Goal: Information Seeking & Learning: Understand process/instructions

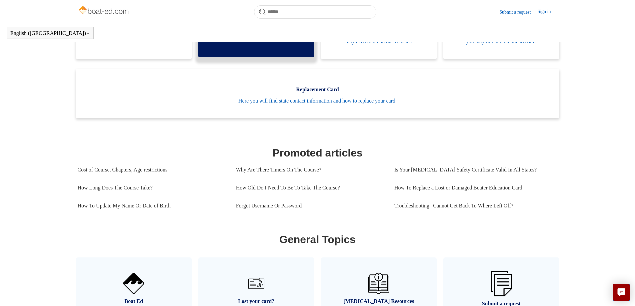
scroll to position [181, 0]
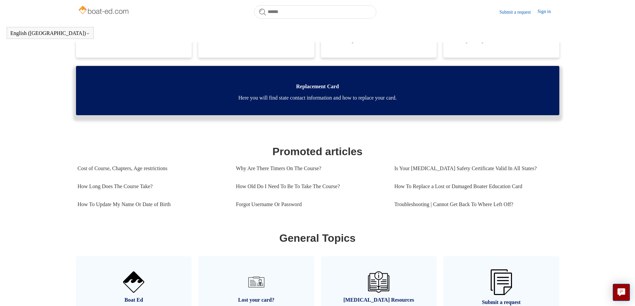
click at [248, 102] on span "Here you will find state contact information and how to replace your card." at bounding box center [317, 98] width 463 height 8
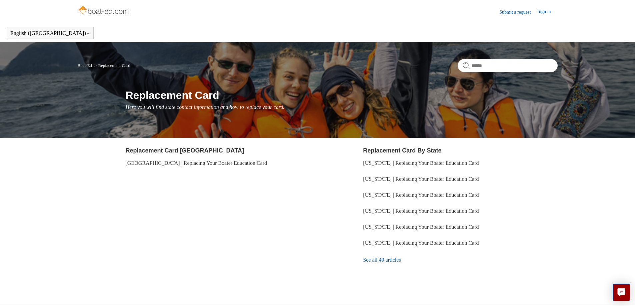
click at [383, 259] on link "See all 49 articles" at bounding box center [460, 260] width 194 height 18
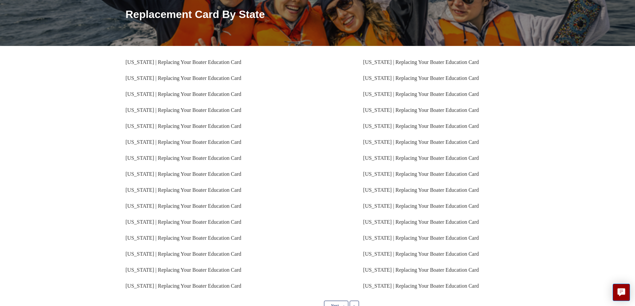
scroll to position [128, 0]
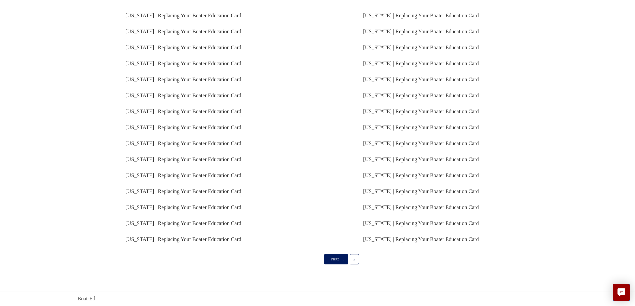
click at [335, 257] on span "Next" at bounding box center [335, 259] width 8 height 5
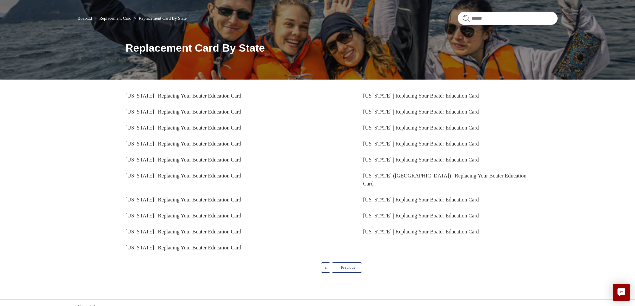
scroll to position [48, 0]
click at [395, 159] on link "Georgia | Replacing Your Boater Education Card" at bounding box center [421, 160] width 116 height 6
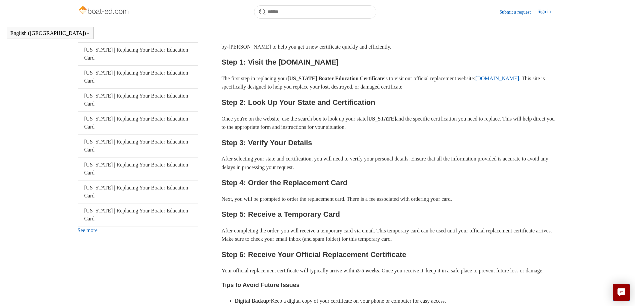
click at [510, 81] on link "[DOMAIN_NAME]" at bounding box center [497, 79] width 44 height 6
